Goal: Task Accomplishment & Management: Complete application form

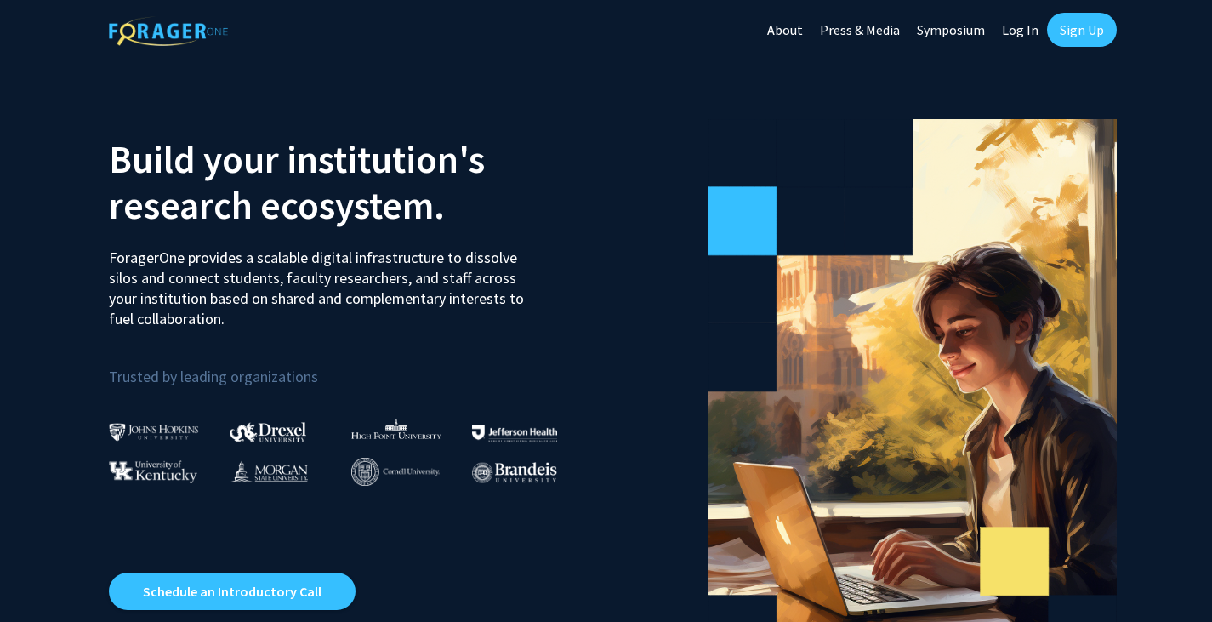
click at [1105, 31] on link "Sign Up" at bounding box center [1082, 30] width 70 height 34
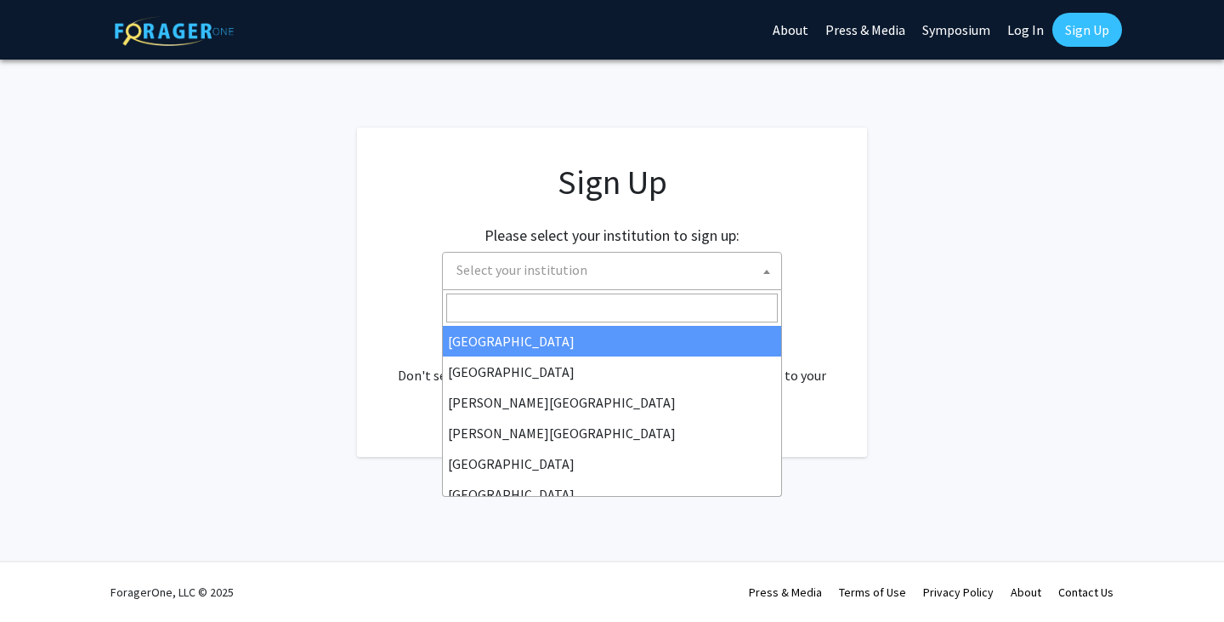
click at [751, 271] on span "Select your institution" at bounding box center [616, 270] width 332 height 35
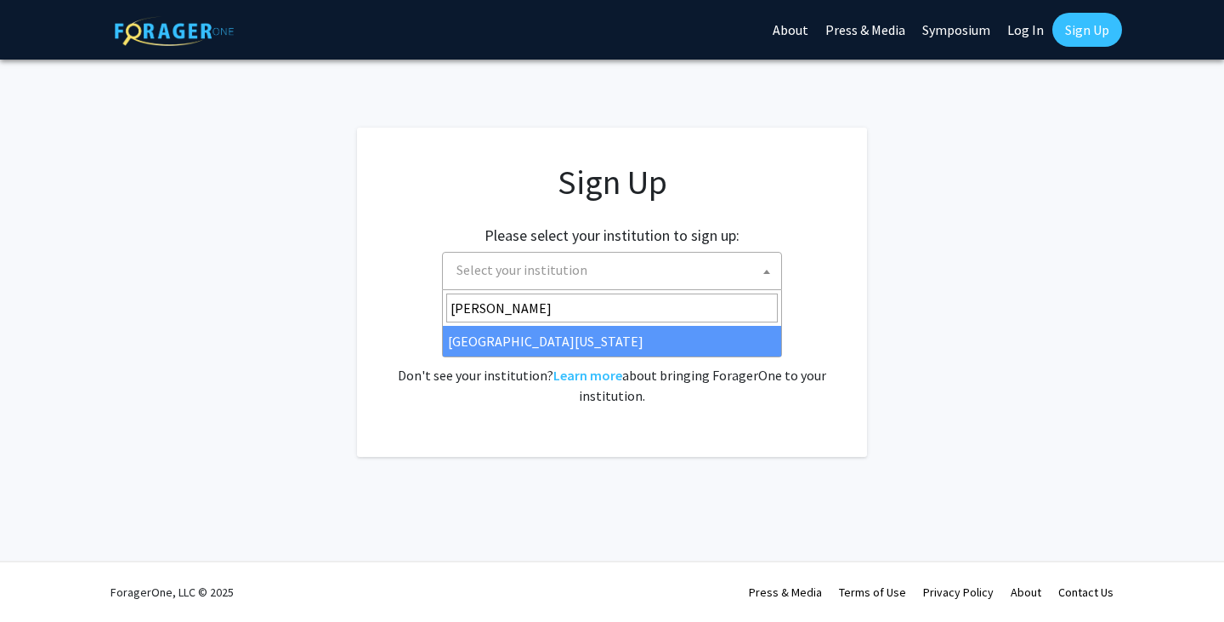
type input "[PERSON_NAME]"
select select "31"
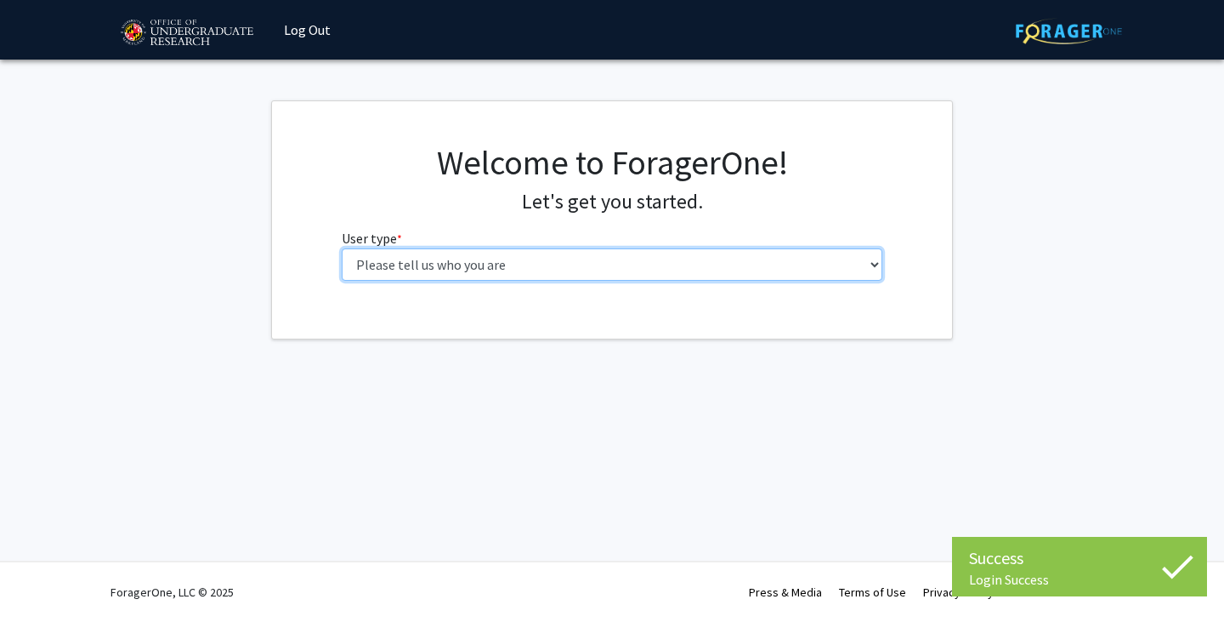
click at [478, 252] on select "Please tell us who you are Undergraduate Student Master's Student Doctoral Cand…" at bounding box center [613, 264] width 542 height 32
select select "1: undergrad"
click at [342, 248] on select "Please tell us who you are Undergraduate Student Master's Student Doctoral Cand…" at bounding box center [613, 264] width 542 height 32
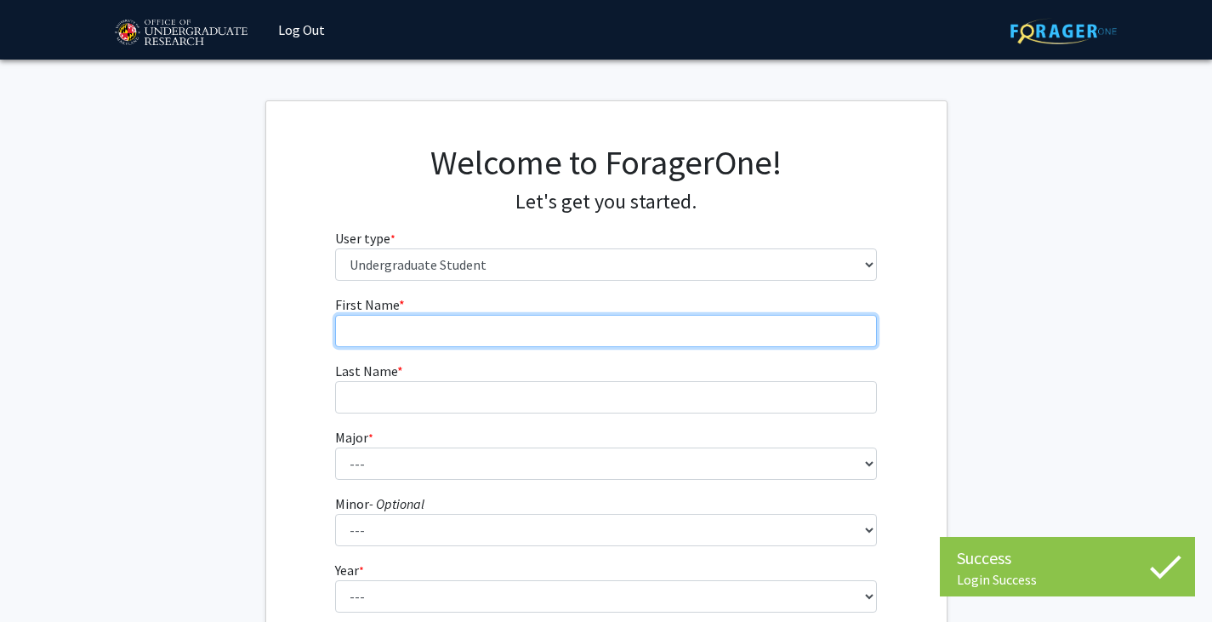
click at [446, 329] on input "First Name * required" at bounding box center [606, 331] width 542 height 32
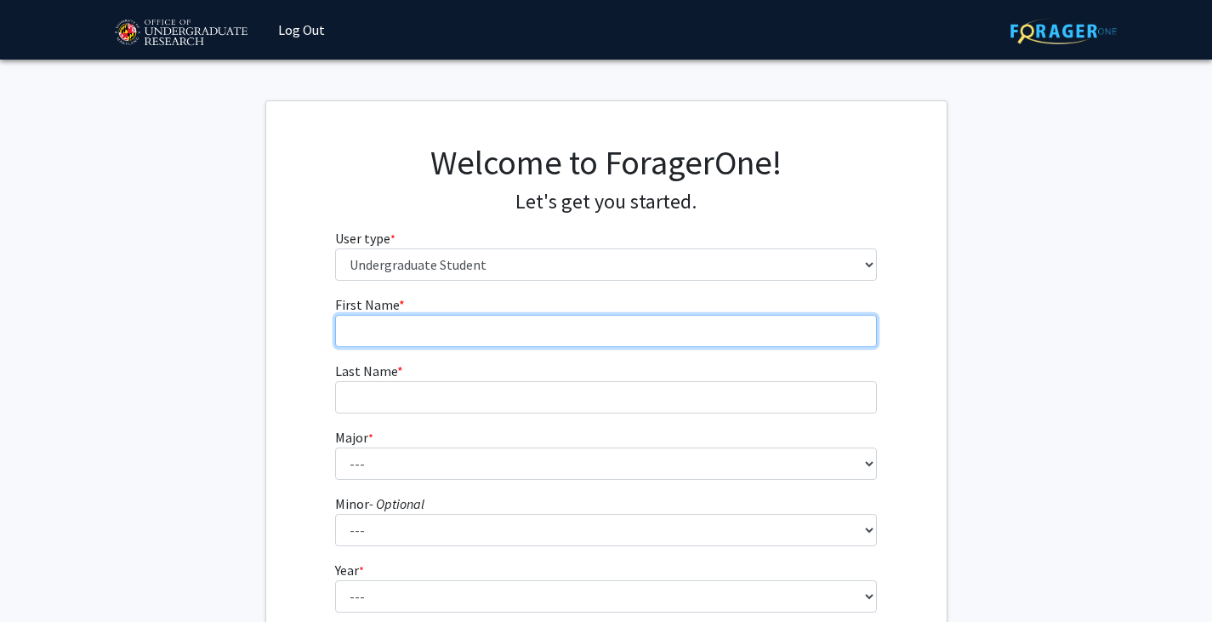
type input "Jin Sheng"
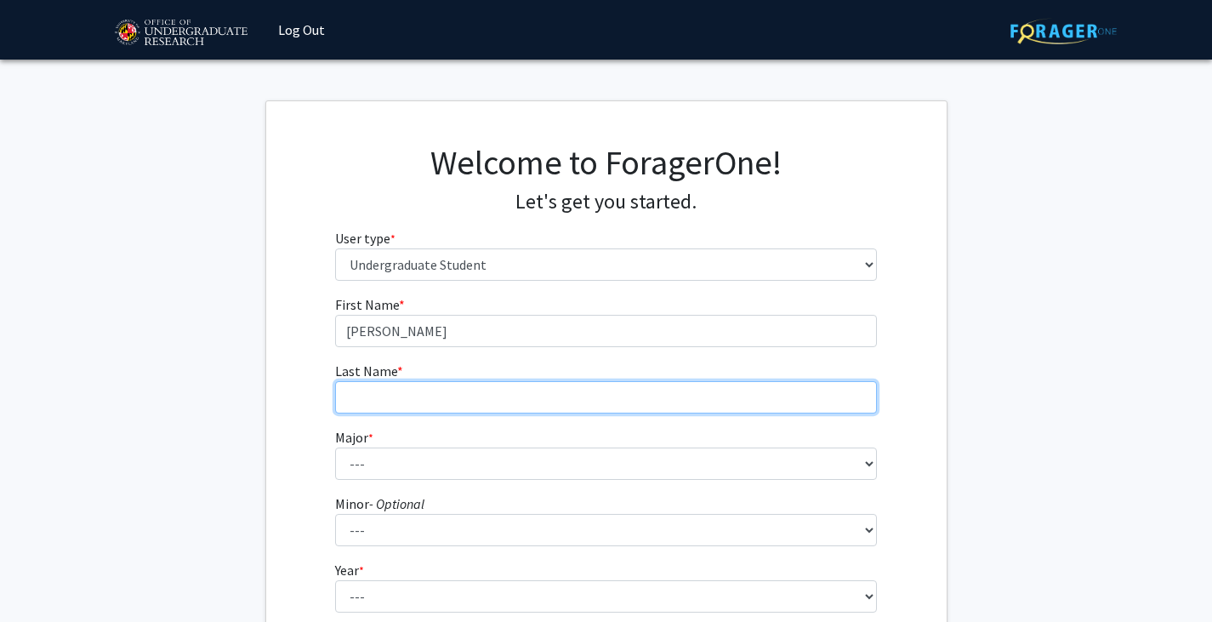
type input "Cao"
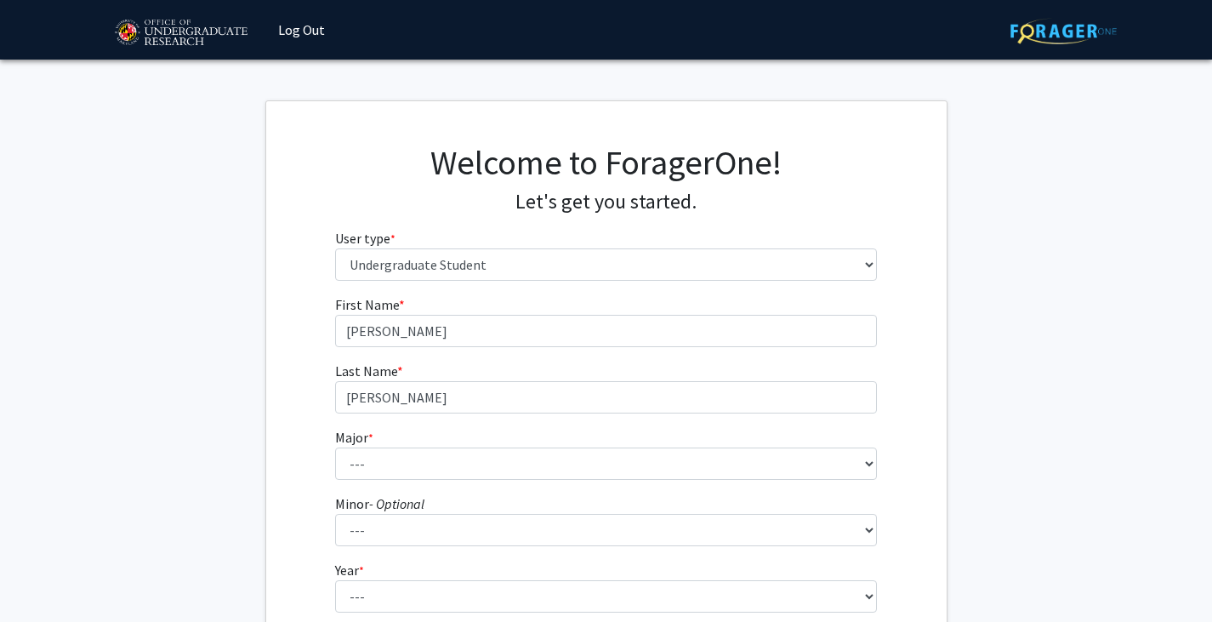
click at [423, 483] on form "First Name * required Jin Sheng Last Name * required Cao Major * required --- A…" at bounding box center [606, 501] width 542 height 415
click at [476, 443] on fg-select "Major * required --- Accounting Aerospace Engineering African American and Afri…" at bounding box center [606, 453] width 542 height 53
click at [474, 480] on form "First Name * required Jin Sheng Last Name * required Cao Major * required --- A…" at bounding box center [606, 501] width 542 height 415
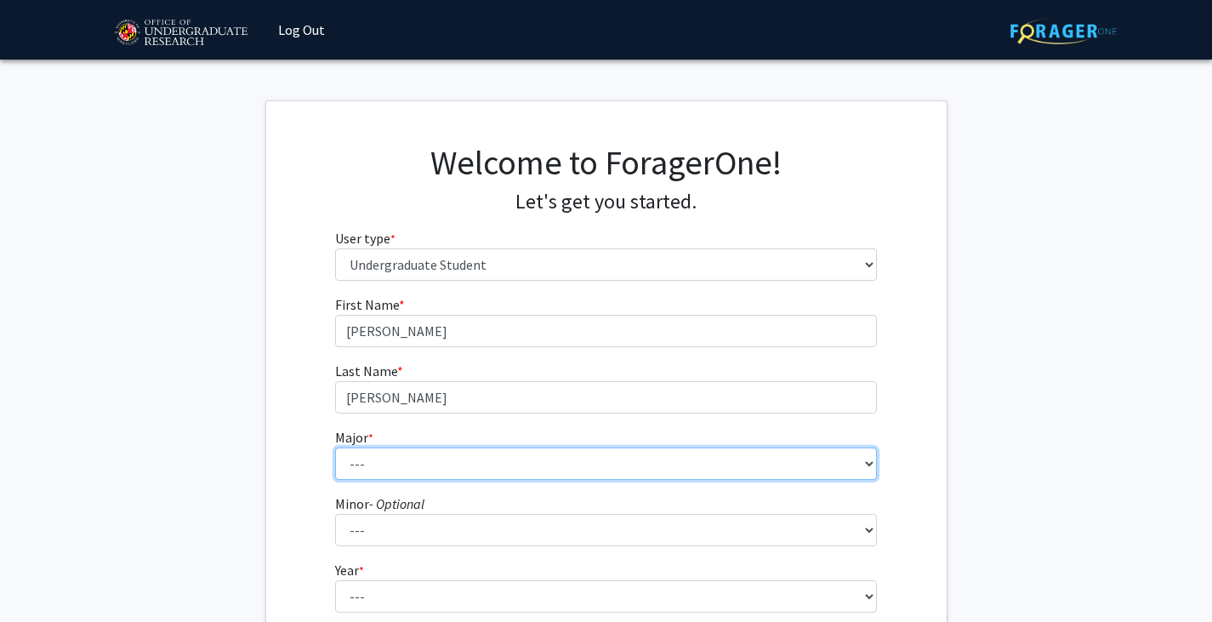
click at [460, 459] on select "--- Accounting Aerospace Engineering African American and Africana Studies Agri…" at bounding box center [606, 463] width 542 height 32
click at [478, 466] on select "--- Accounting Aerospace Engineering African American and Africana Studies Agri…" at bounding box center [606, 463] width 542 height 32
select select "70: 2371"
click at [335, 447] on select "--- Accounting Aerospace Engineering African American and Africana Studies Agri…" at bounding box center [606, 463] width 542 height 32
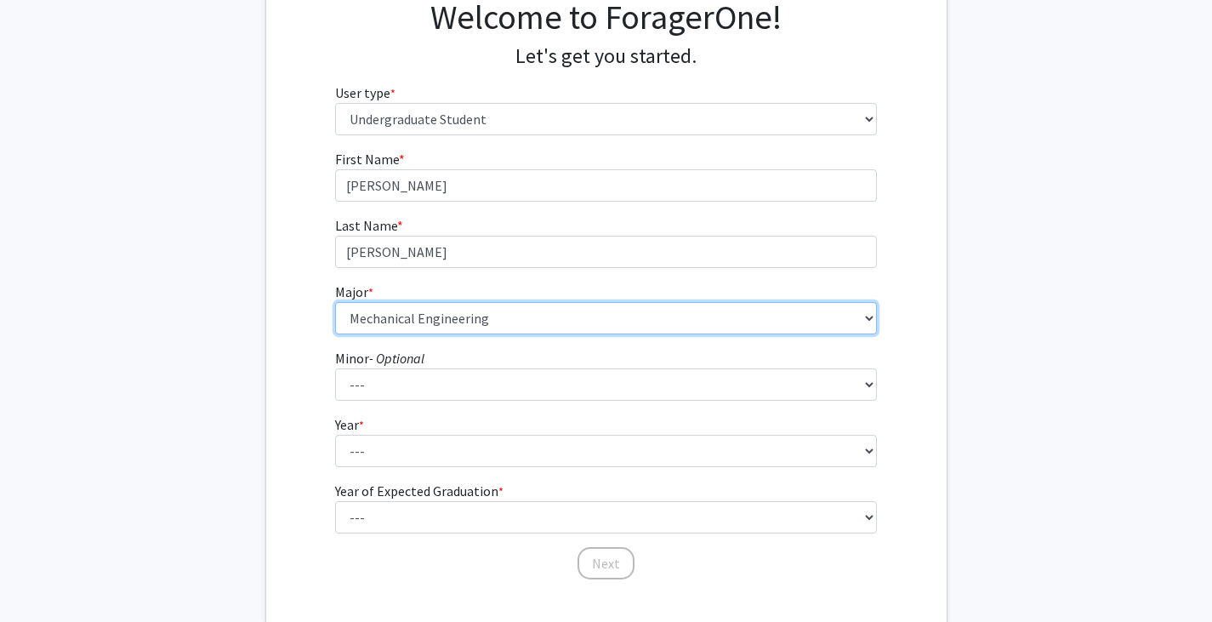
scroll to position [147, 0]
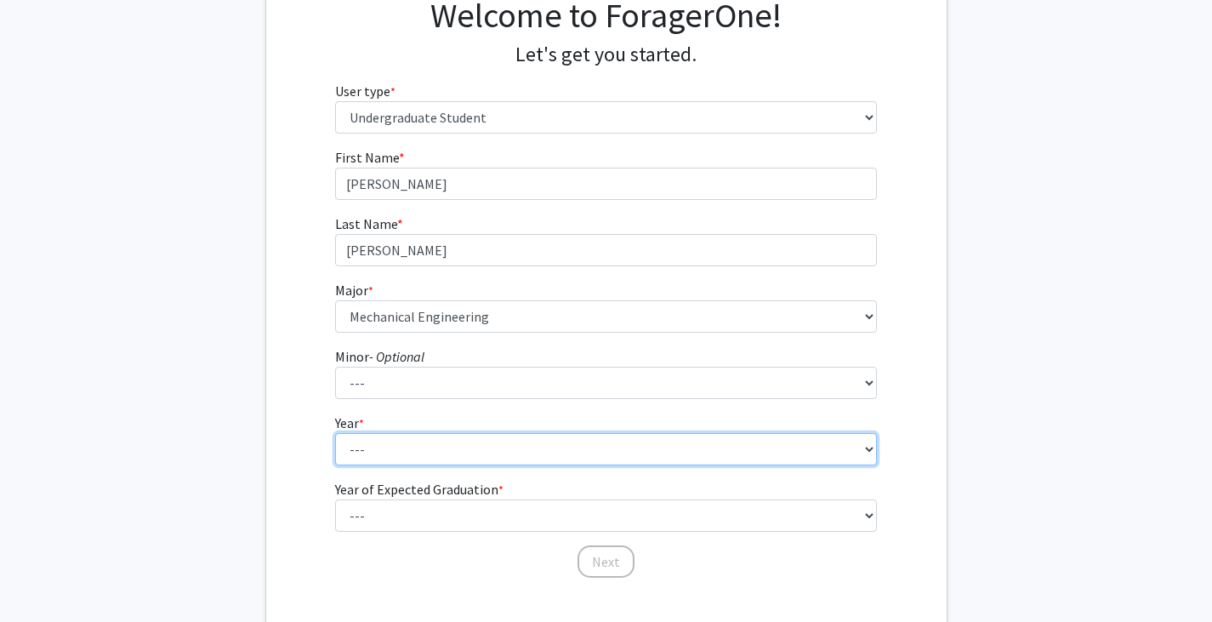
click at [423, 440] on select "--- First-year Sophomore Junior Senior Postbaccalaureate Certificate" at bounding box center [606, 449] width 542 height 32
select select "1: first-year"
click at [335, 433] on select "--- First-year Sophomore Junior Senior Postbaccalaureate Certificate" at bounding box center [606, 449] width 542 height 32
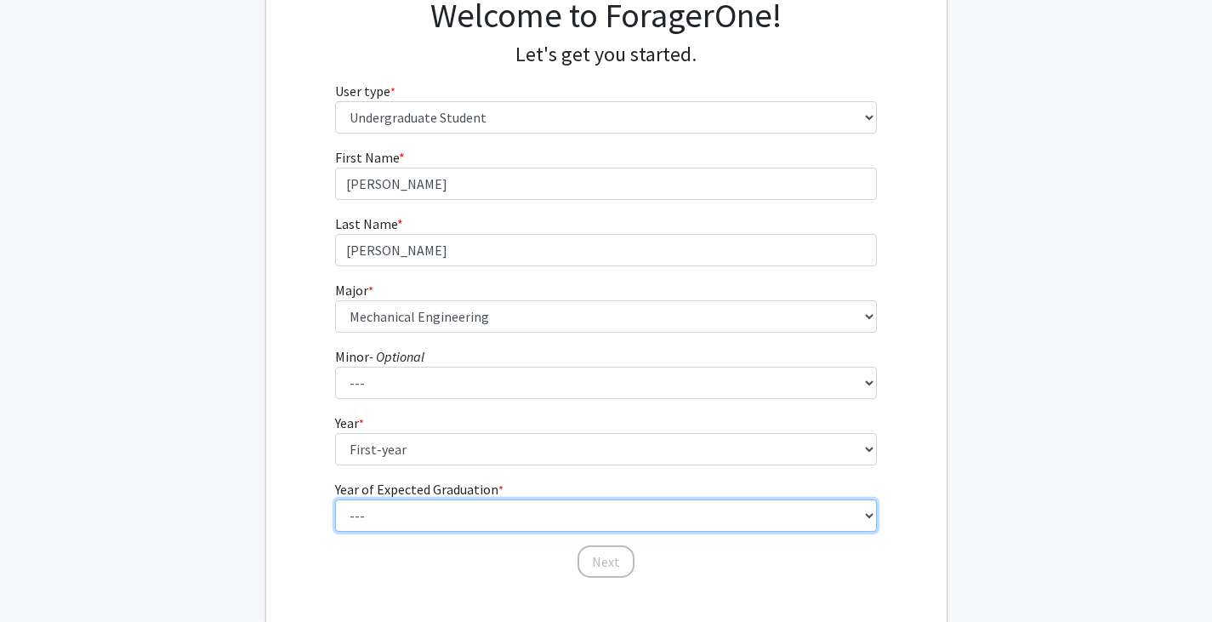
click at [413, 511] on select "--- 2025 2026 2027 2028 2029 2030 2031 2032 2033 2034" at bounding box center [606, 515] width 542 height 32
select select "5: 2029"
click at [335, 499] on select "--- 2025 2026 2027 2028 2029 2030 2031 2032 2033 2034" at bounding box center [606, 515] width 542 height 32
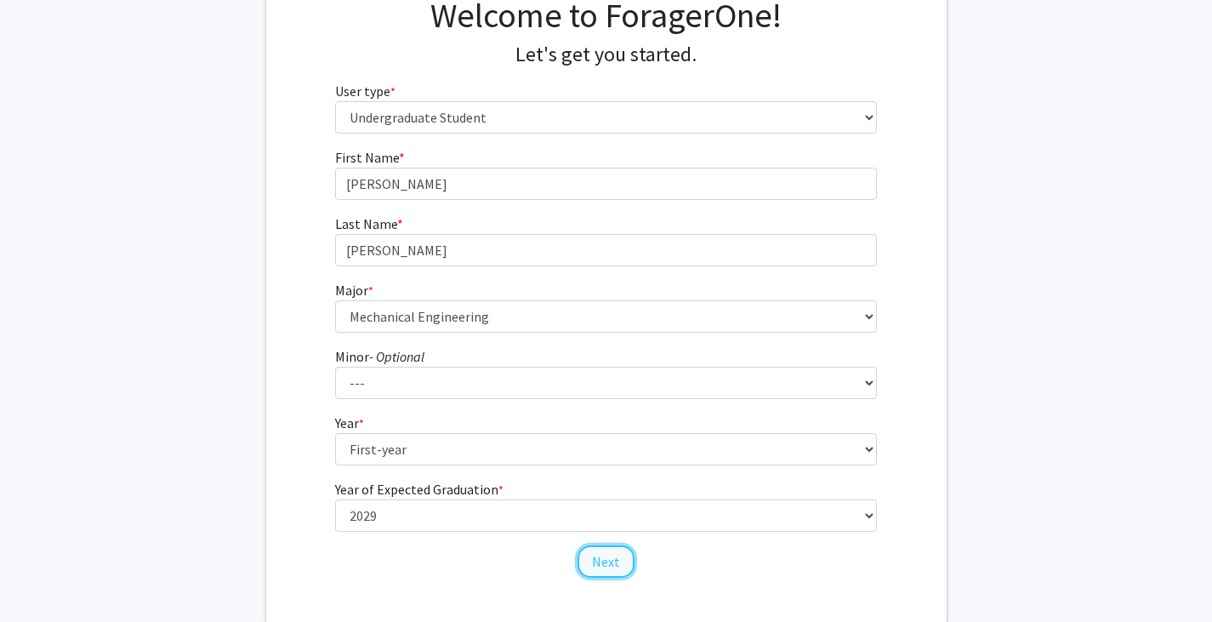
click at [587, 549] on button "Next" at bounding box center [605, 561] width 57 height 32
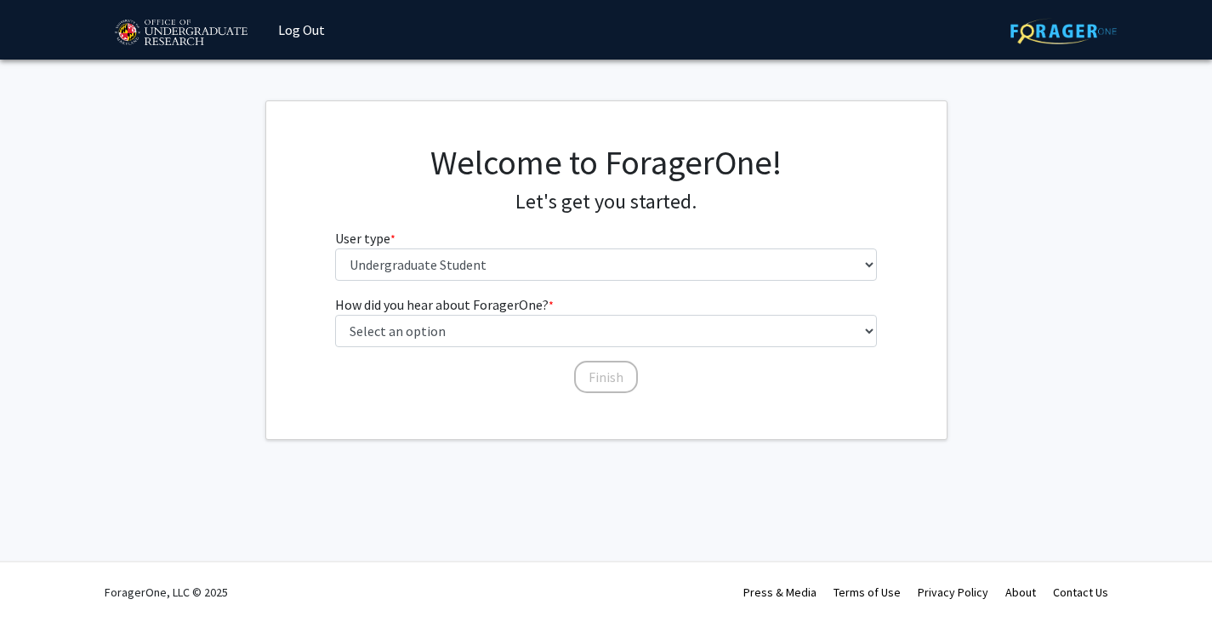
scroll to position [0, 0]
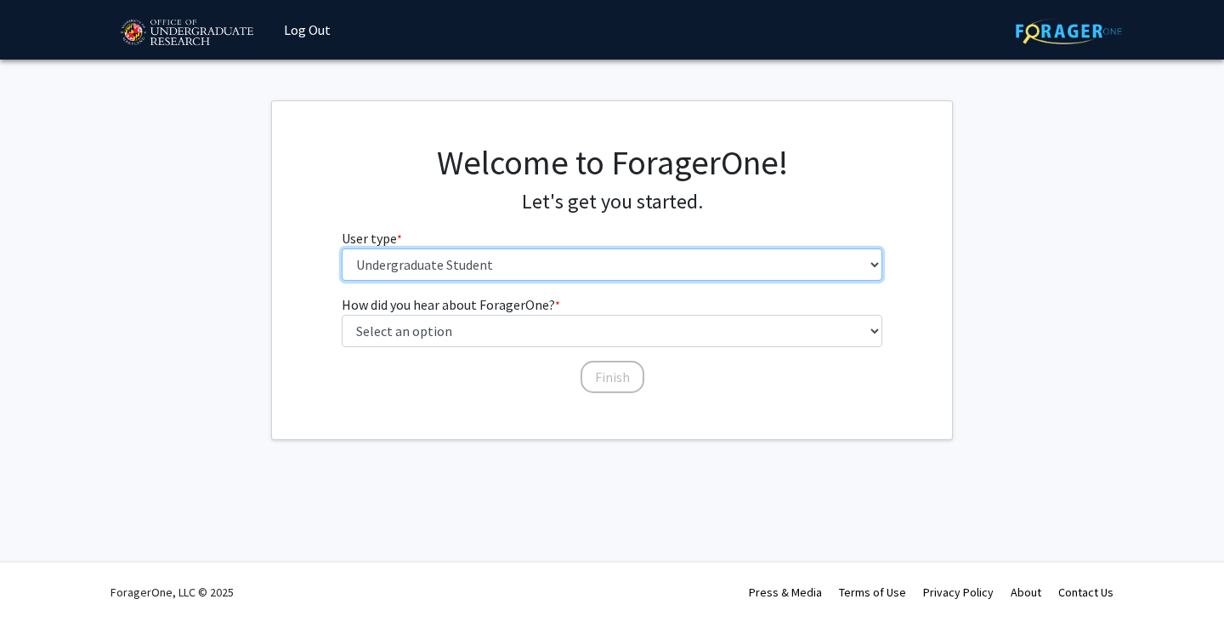
click at [520, 253] on select "Please tell us who you are Undergraduate Student Master's Student Doctoral Cand…" at bounding box center [613, 264] width 542 height 32
click at [520, 260] on select "Please tell us who you are Undergraduate Student Master's Student Doctoral Cand…" at bounding box center [613, 264] width 542 height 32
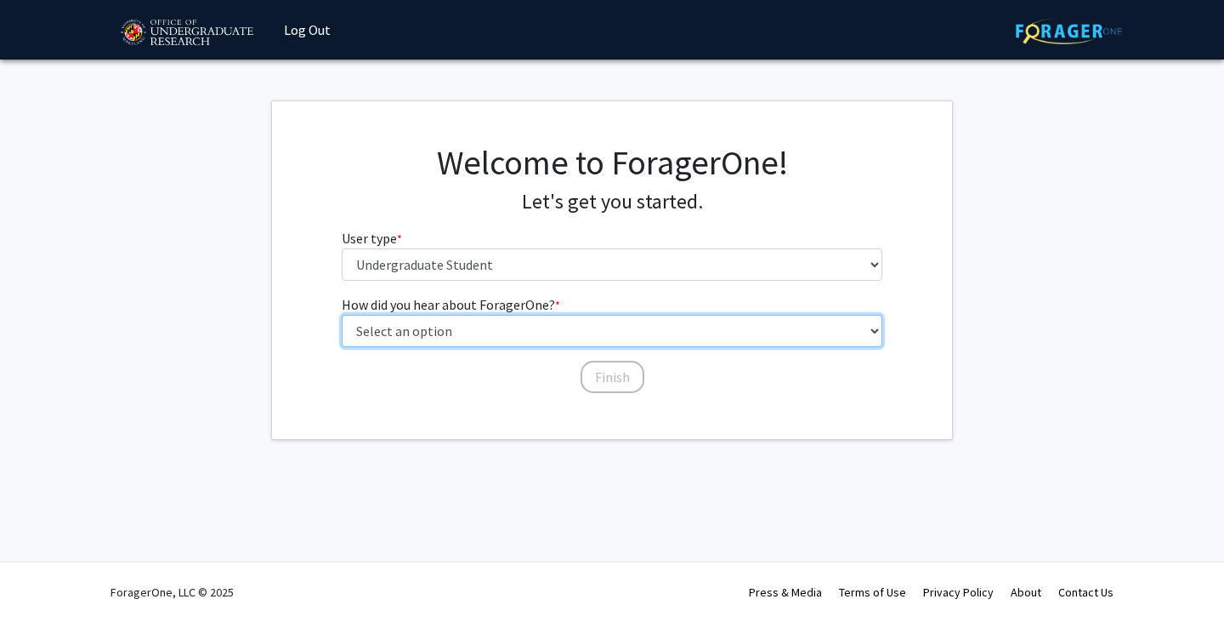
click at [511, 325] on select "Select an option Peer/student recommendation Faculty/staff recommendation Unive…" at bounding box center [613, 331] width 542 height 32
select select "5: other"
click at [342, 315] on select "Select an option Peer/student recommendation Faculty/staff recommendation Unive…" at bounding box center [613, 331] width 542 height 32
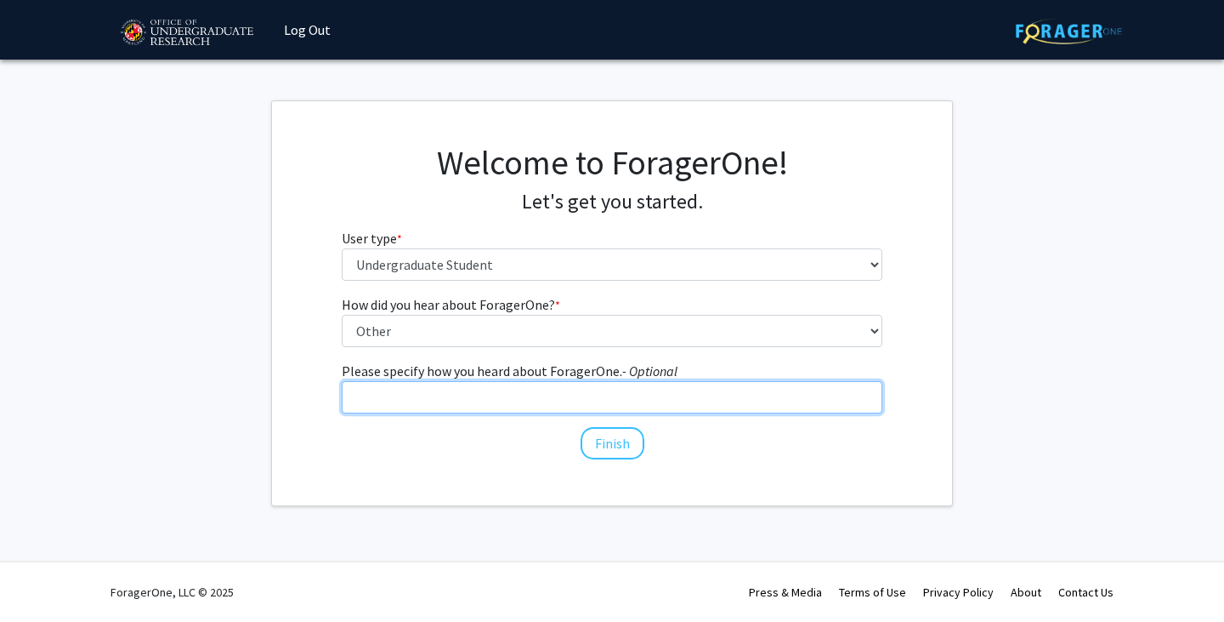
click at [569, 404] on input "Please specify how you heard about ForagerOne. - Optional" at bounding box center [613, 397] width 542 height 32
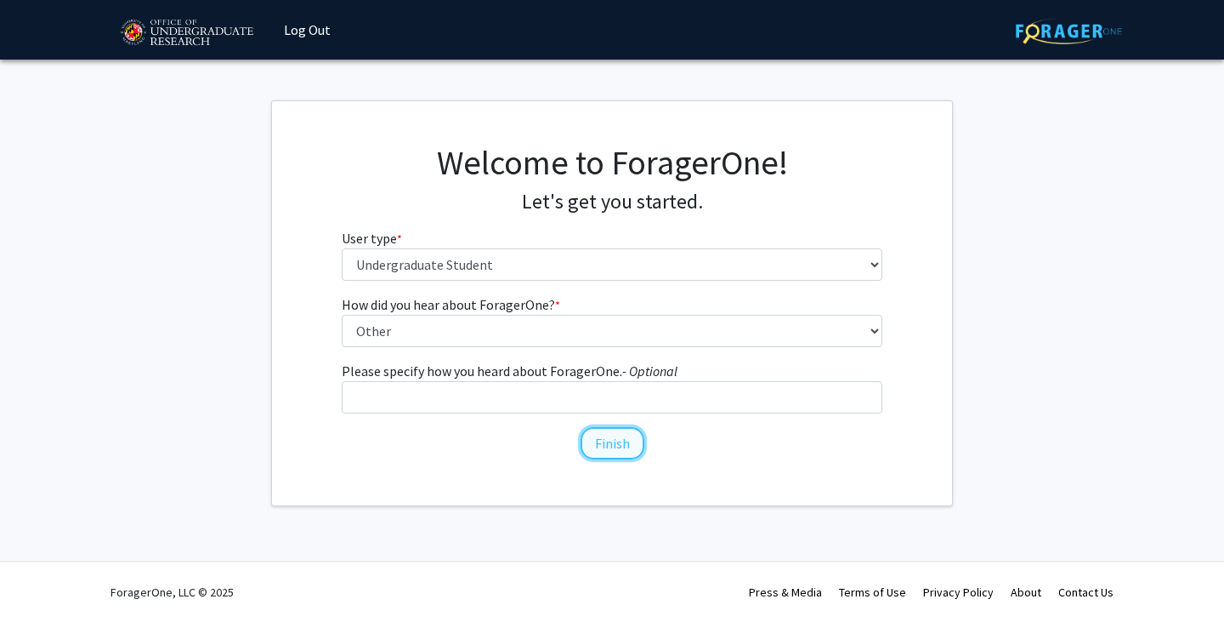
click at [597, 448] on button "Finish" at bounding box center [613, 443] width 64 height 32
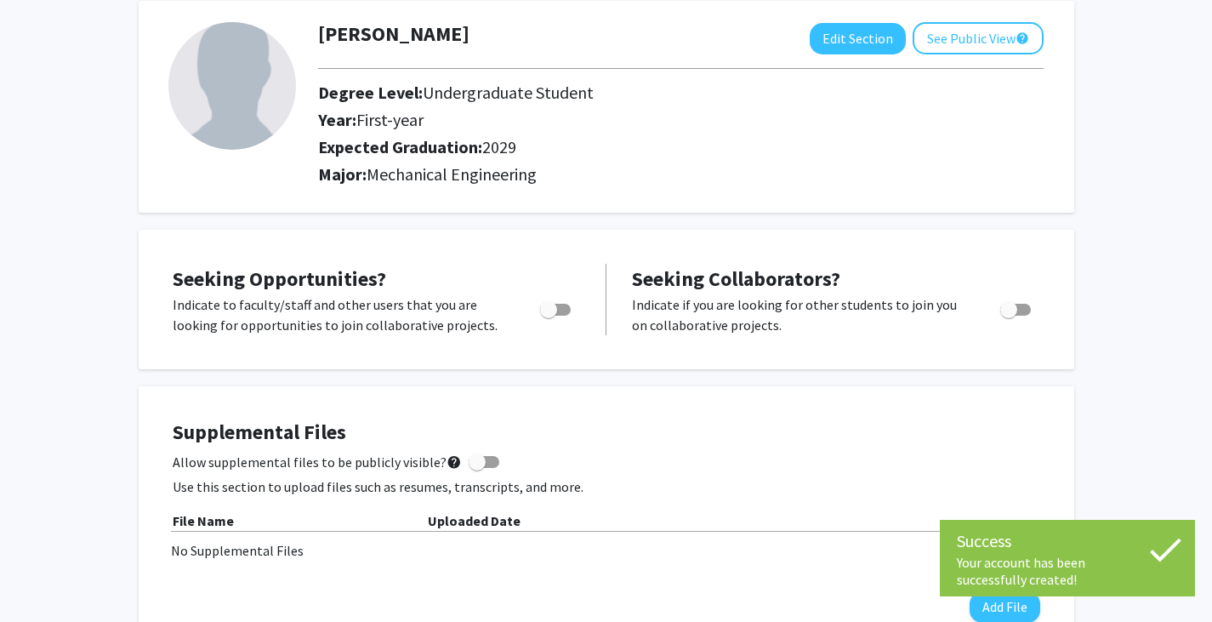
scroll to position [94, 0]
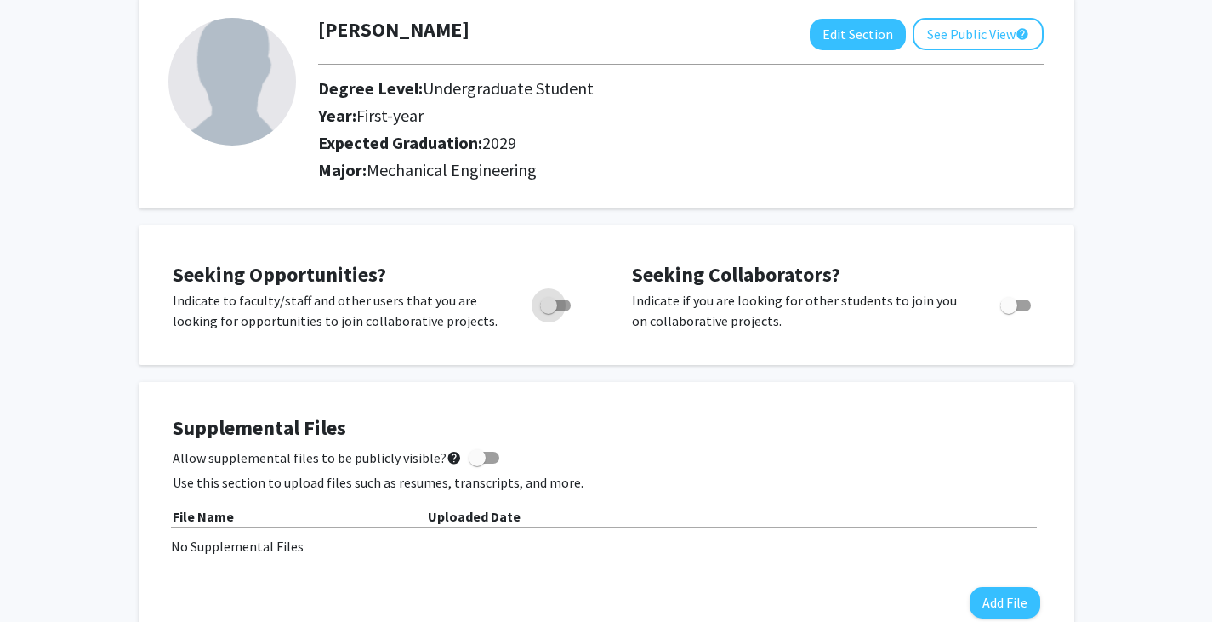
click at [561, 311] on label "Toggle" at bounding box center [551, 305] width 37 height 20
click at [548, 311] on input "Are you actively seeking opportunities?" at bounding box center [548, 311] width 1 height 1
checkbox input "true"
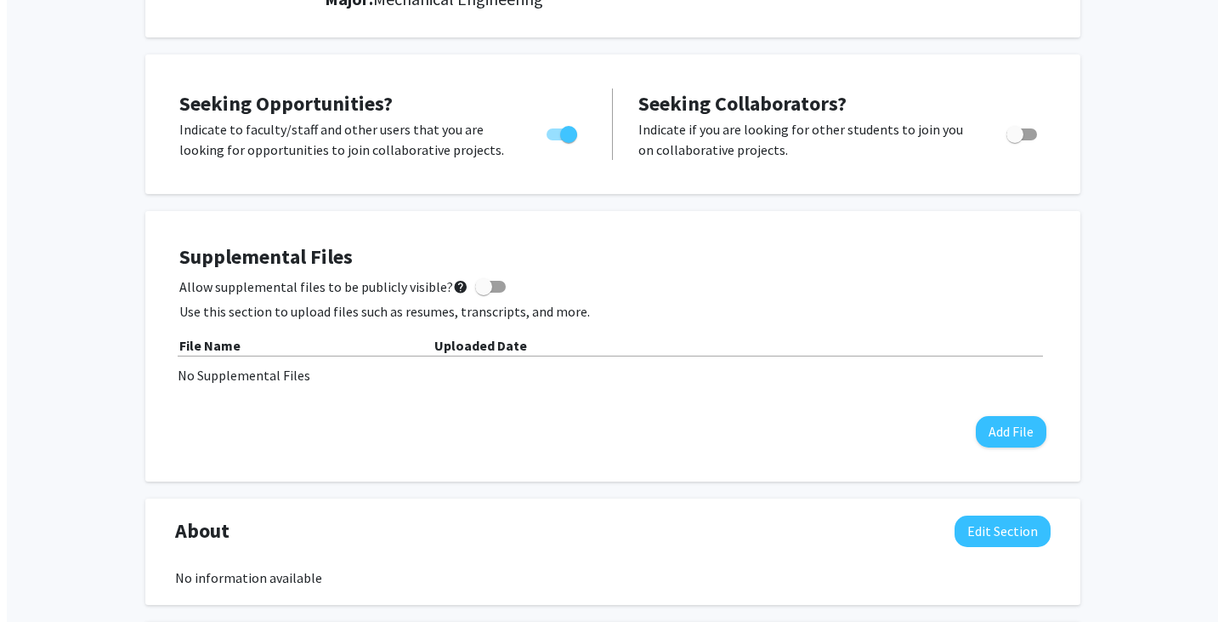
scroll to position [282, 0]
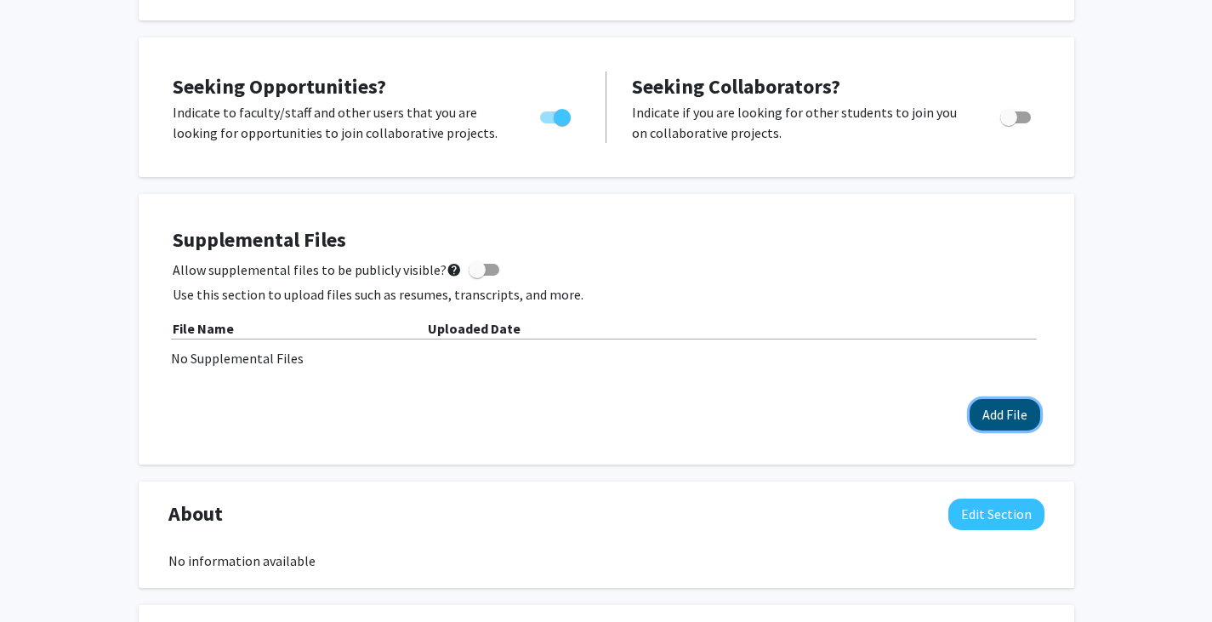
click at [984, 413] on button "Add File" at bounding box center [1004, 414] width 71 height 31
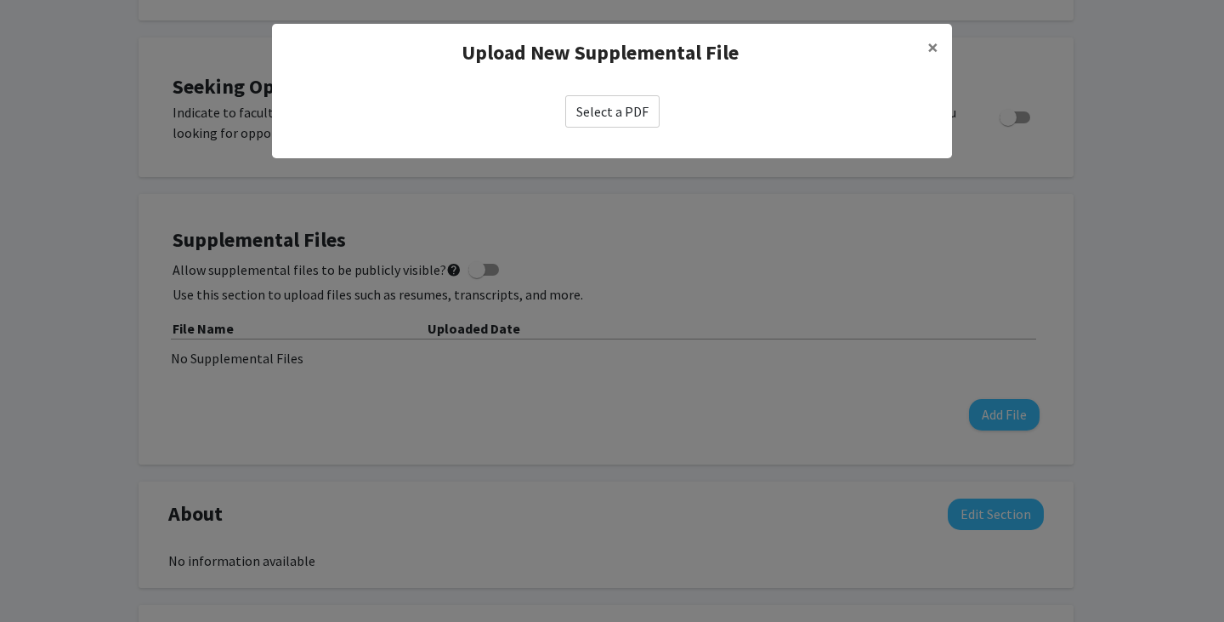
click at [631, 113] on label "Select a PDF" at bounding box center [612, 111] width 94 height 32
click at [0, 0] on input "Select a PDF" at bounding box center [0, 0] width 0 height 0
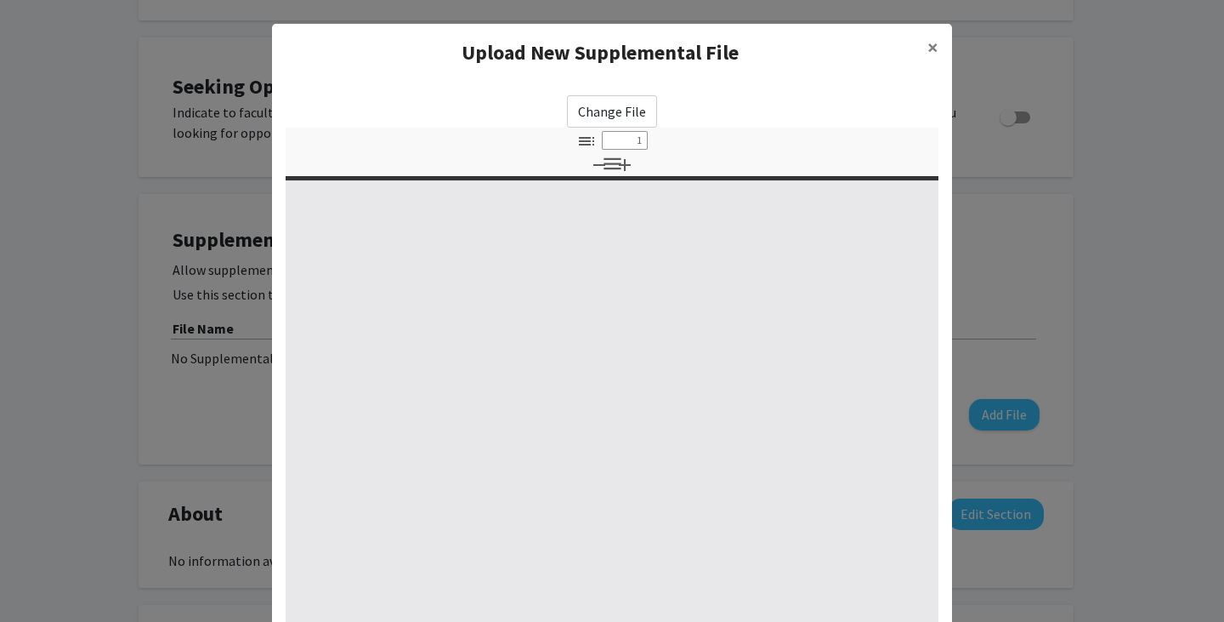
select select "custom"
type input "0"
select select "custom"
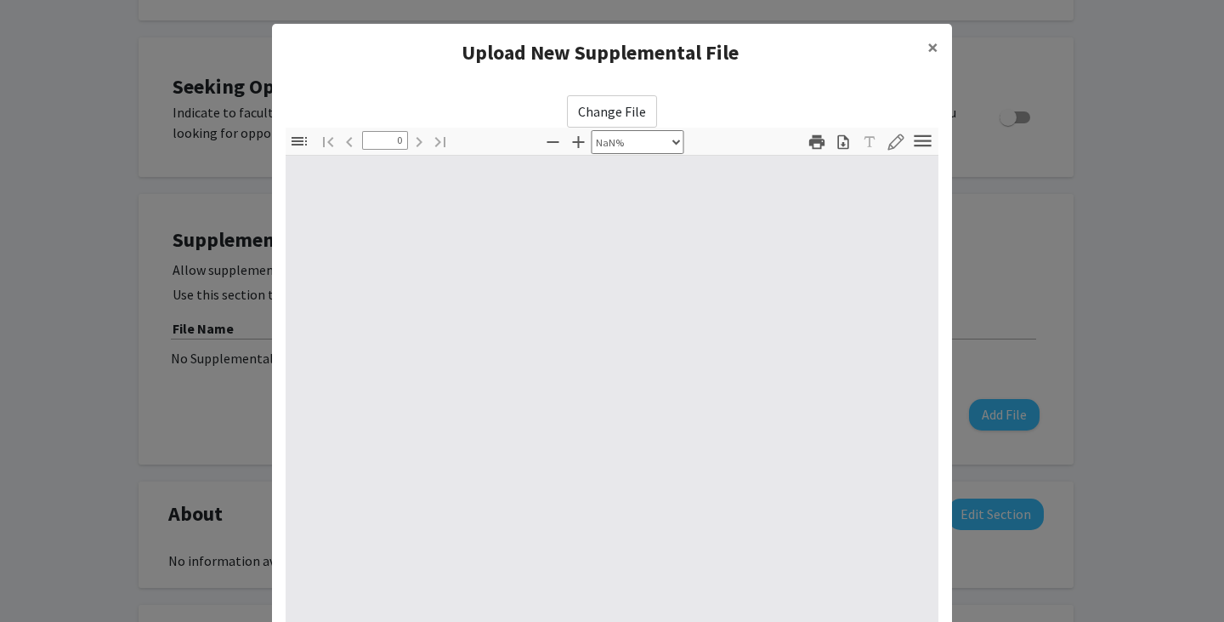
type input "1"
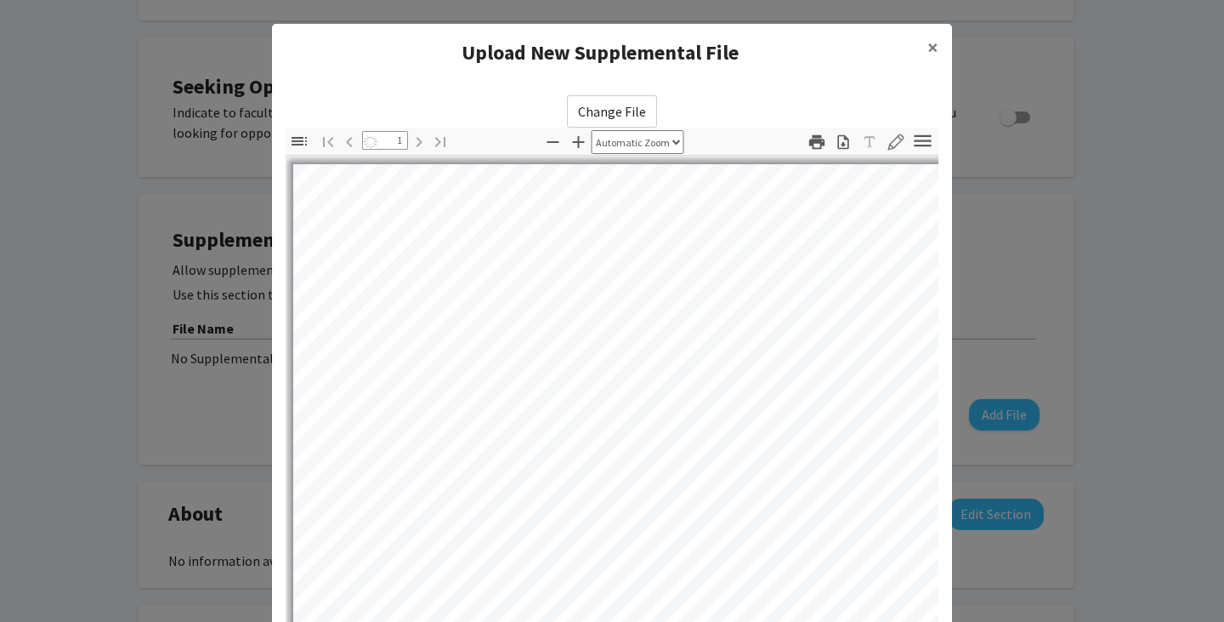
select select "auto"
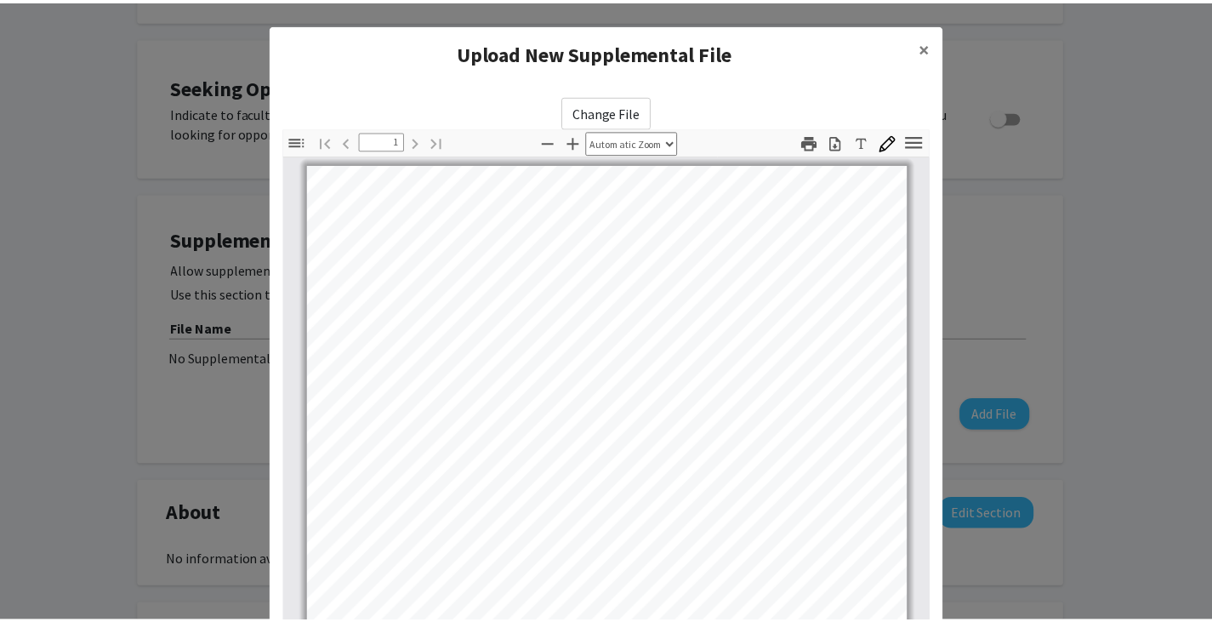
scroll to position [184, 0]
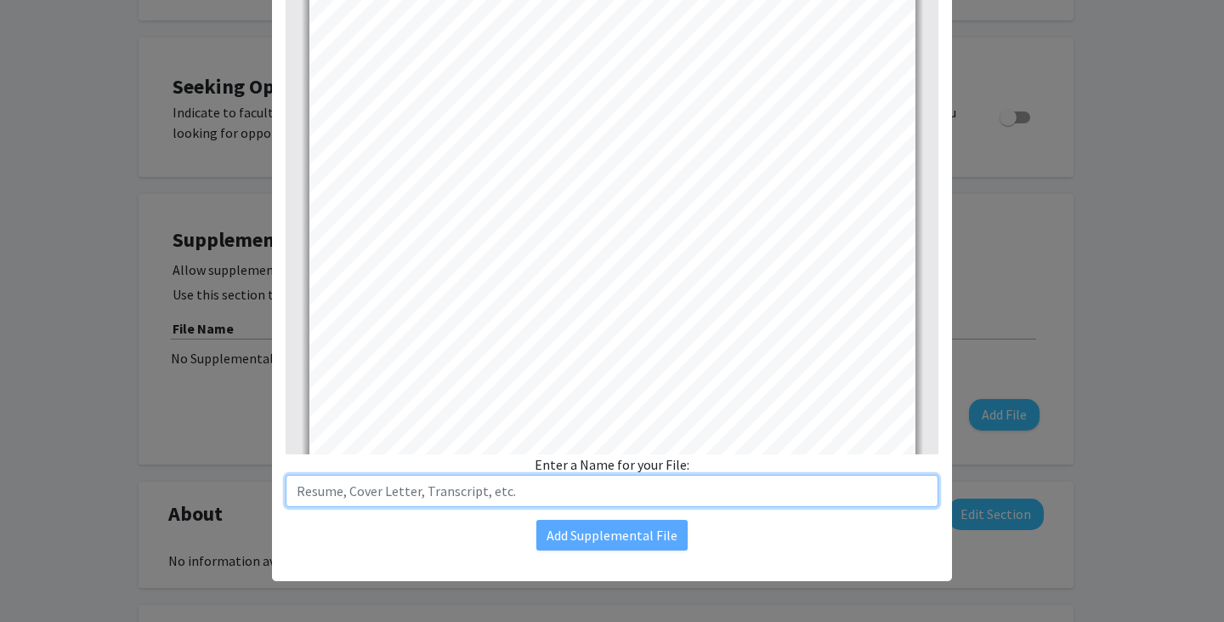
click at [617, 500] on input "text" at bounding box center [612, 490] width 653 height 32
type input "R"
type input "Jin Sheng Cao's Resume"
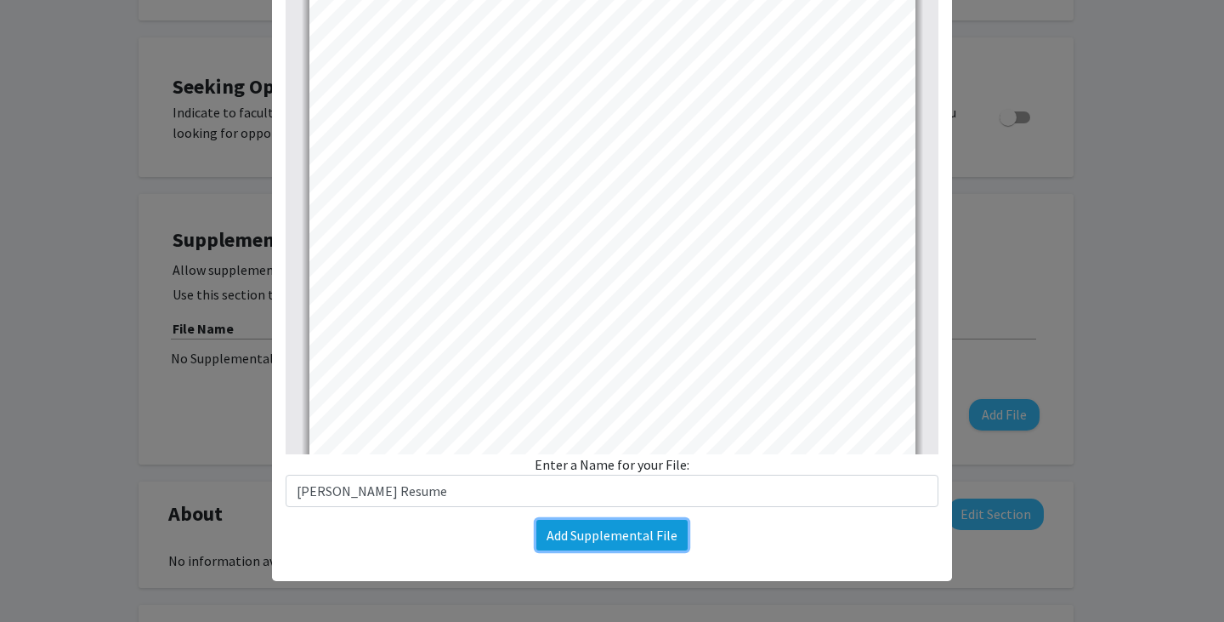
click at [627, 531] on button "Add Supplemental File" at bounding box center [612, 535] width 151 height 31
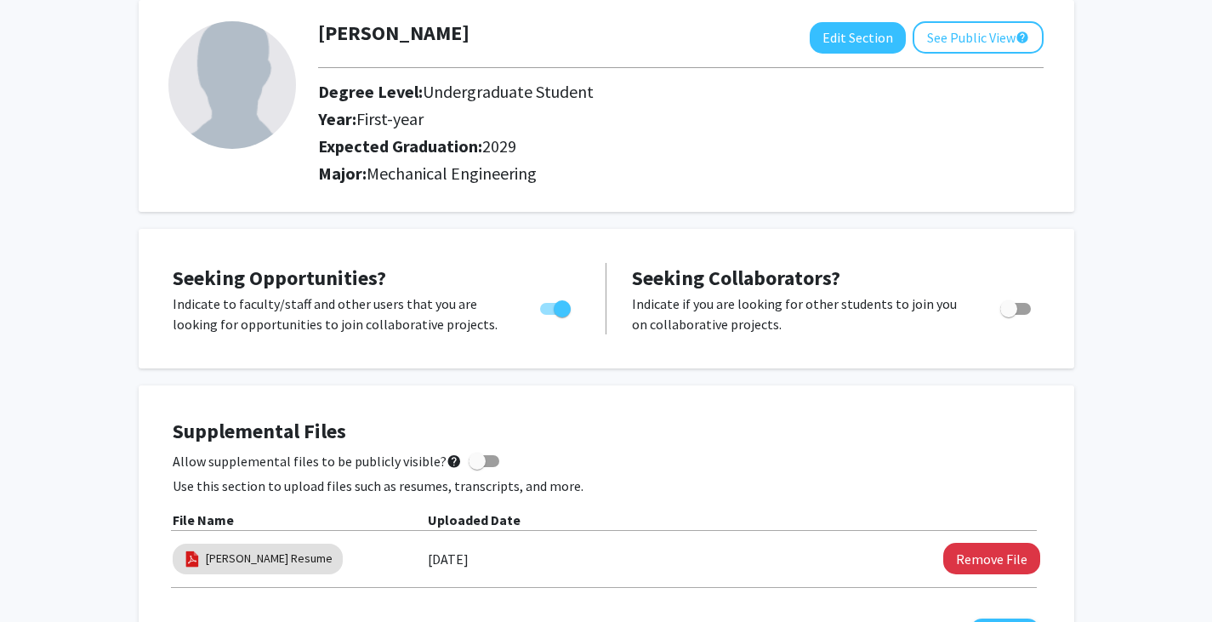
scroll to position [0, 0]
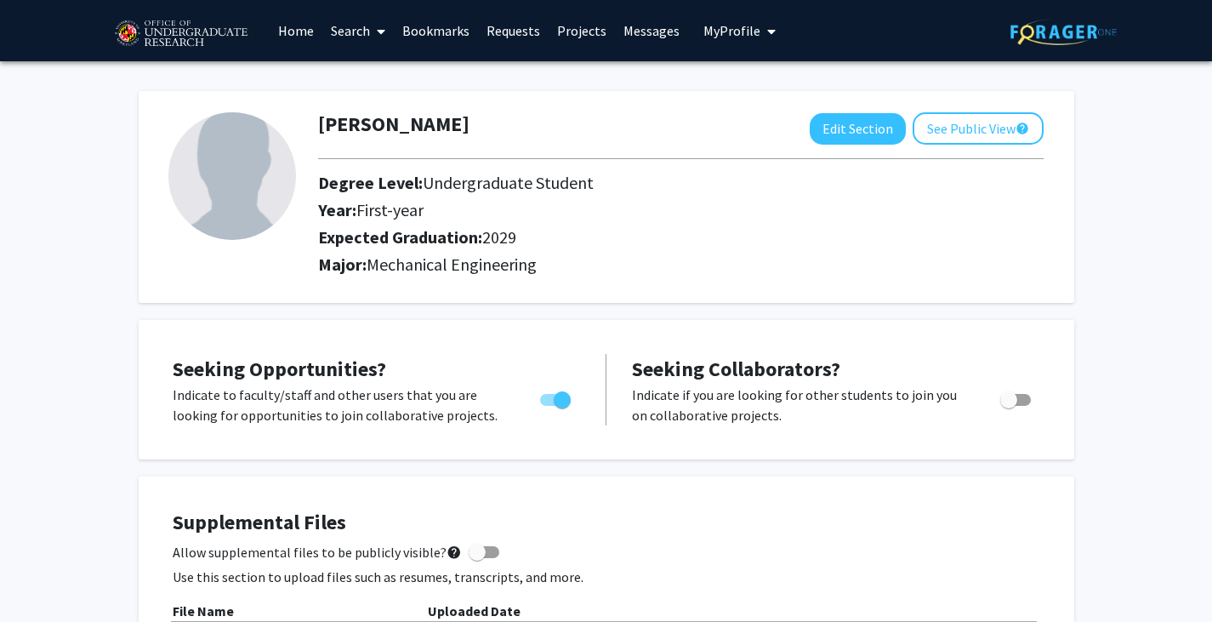
click at [288, 34] on link "Home" at bounding box center [296, 31] width 53 height 60
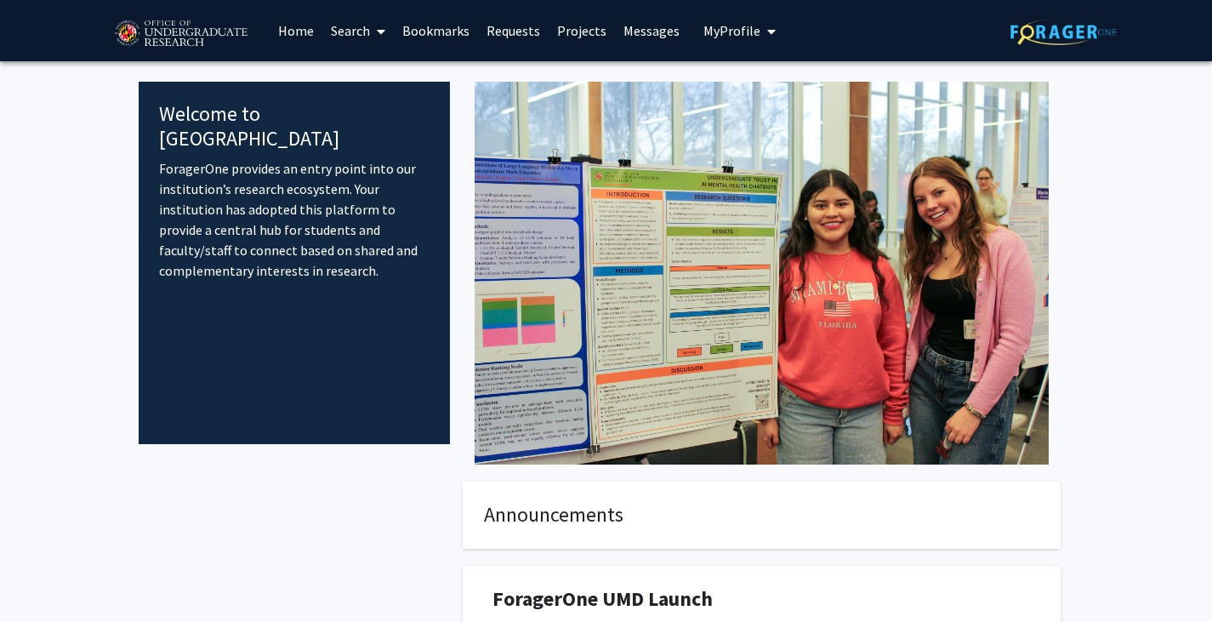
click at [338, 43] on link "Search" at bounding box center [357, 31] width 71 height 60
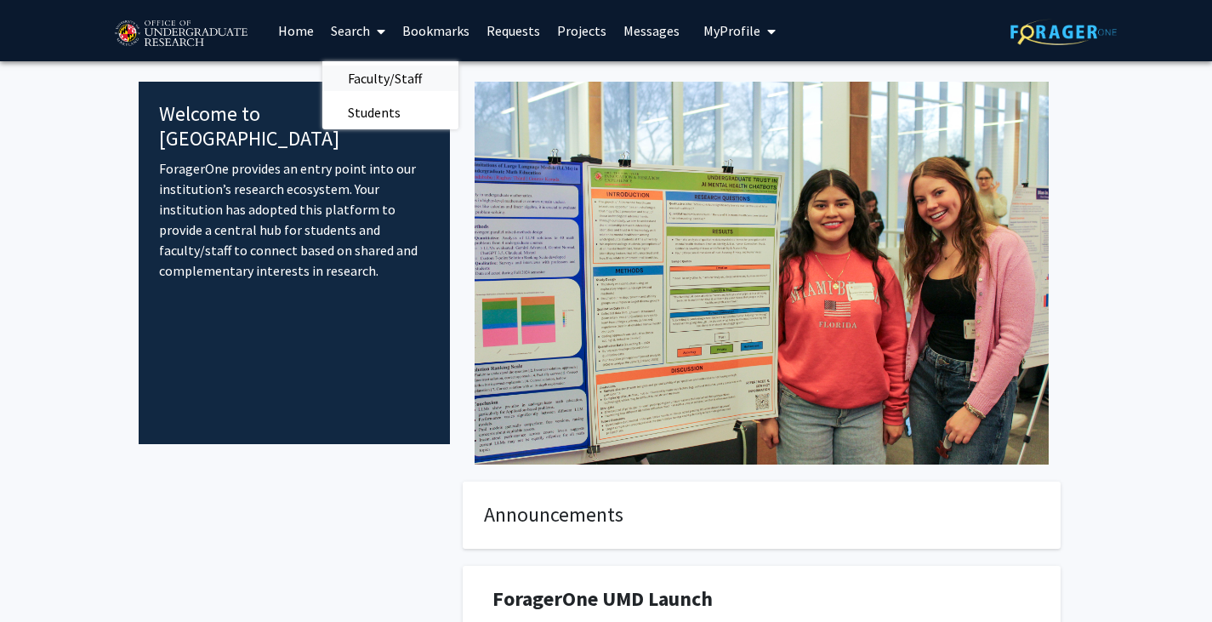
click at [366, 82] on span "Faculty/Staff" at bounding box center [384, 78] width 125 height 34
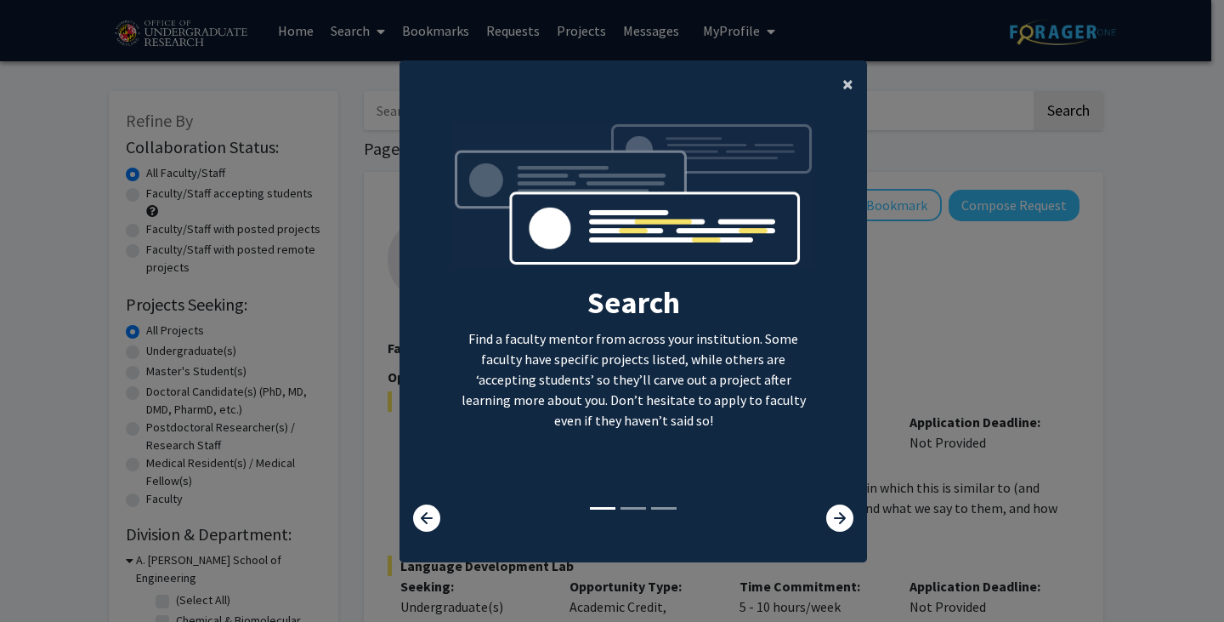
click at [850, 77] on button "×" at bounding box center [848, 84] width 38 height 48
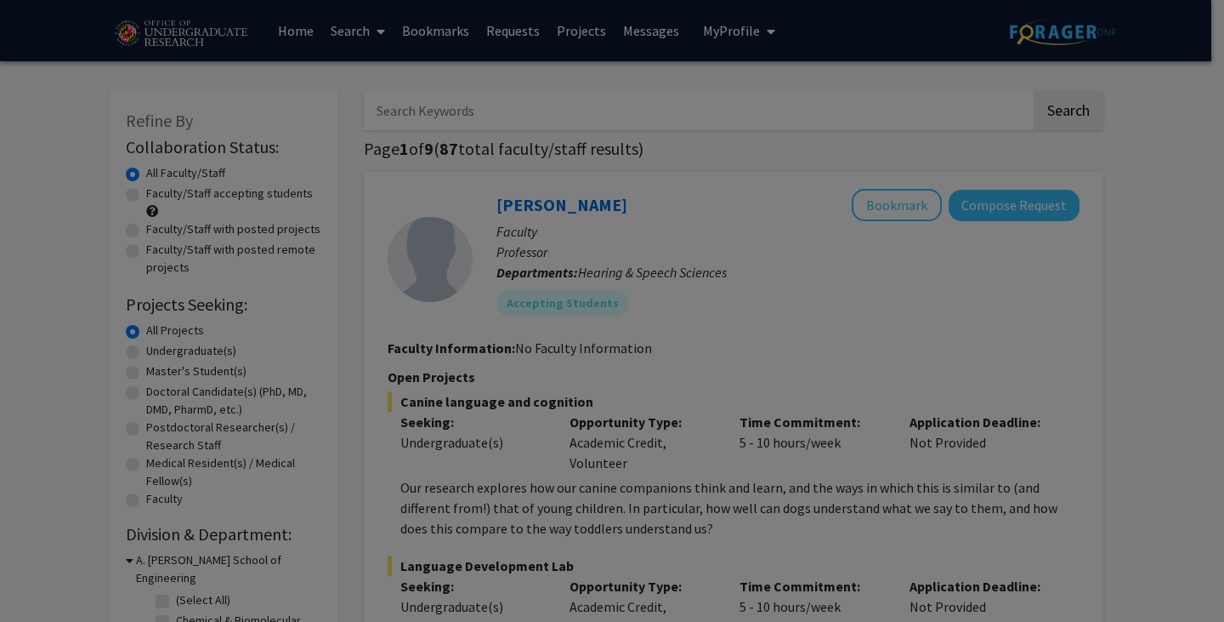
click at [832, 77] on div "Search Find a faculty mentor from across your institution. Some faculty have sp…" at bounding box center [633, 169] width 466 height 383
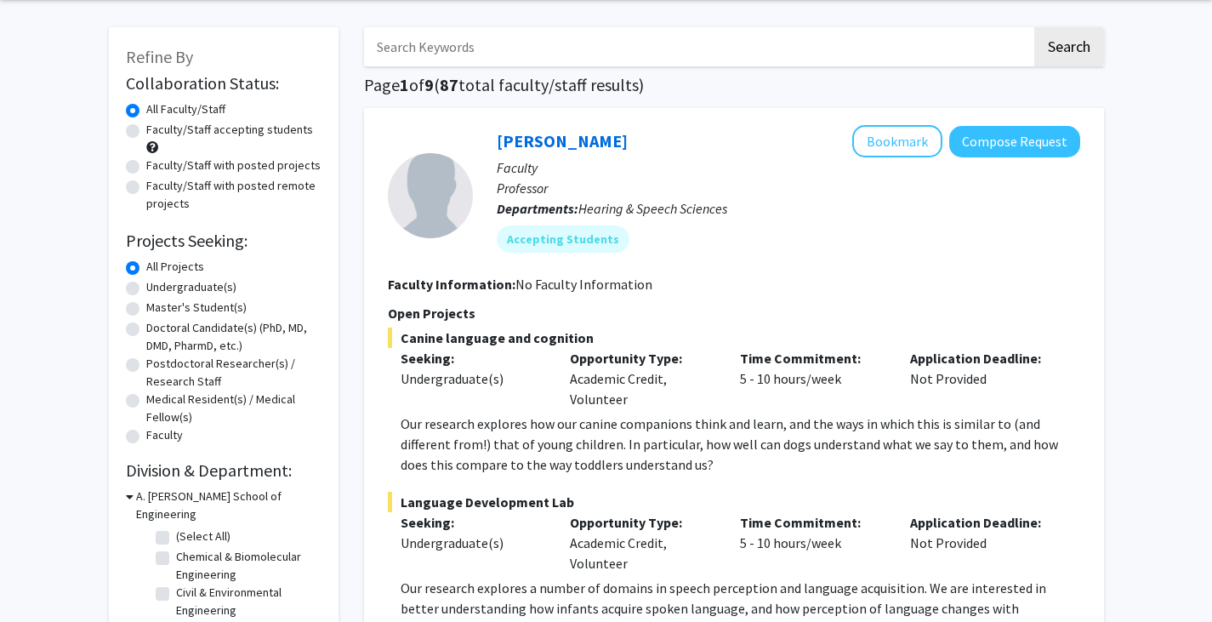
scroll to position [65, 0]
click at [146, 127] on label "Faculty/Staff accepting students" at bounding box center [229, 129] width 167 height 18
click at [146, 127] on input "Faculty/Staff accepting students" at bounding box center [151, 125] width 11 height 11
radio input "true"
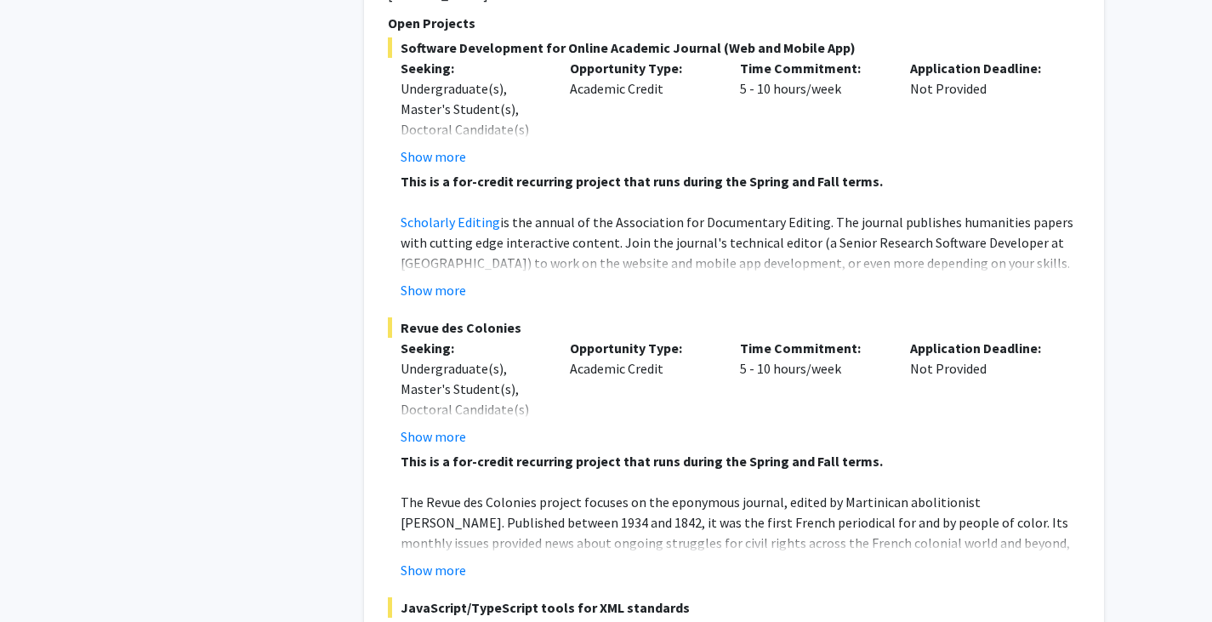
scroll to position [8029, 0]
